Goal: Information Seeking & Learning: Find specific fact

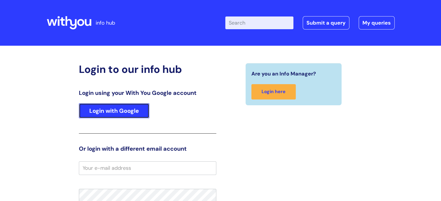
click at [123, 115] on link "Login with Google" at bounding box center [114, 110] width 70 height 15
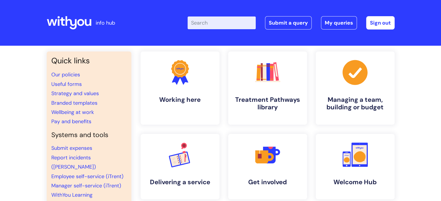
drag, startPoint x: 196, startPoint y: 3, endPoint x: 227, endPoint y: 25, distance: 38.3
click at [227, 25] on input "Enter your search term here..." at bounding box center [222, 23] width 68 height 13
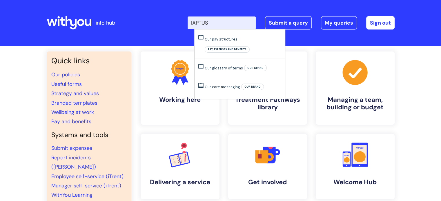
type input "IAPTUS"
click button "Search" at bounding box center [0, 0] width 0 height 0
